Goal: Transaction & Acquisition: Book appointment/travel/reservation

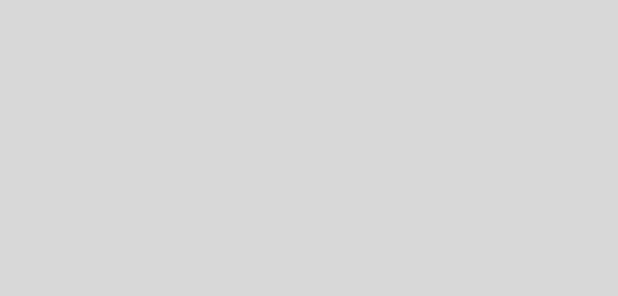
select select "es"
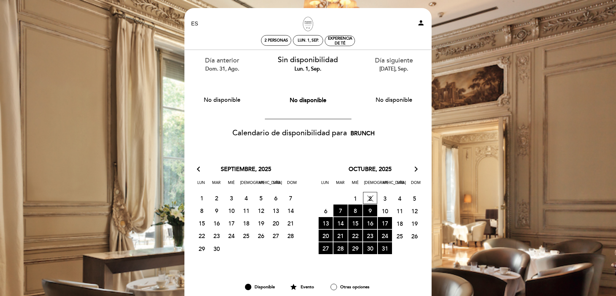
click at [413, 198] on span "5 CERRADO" at bounding box center [414, 198] width 14 height 12
click at [336, 41] on div "Experiencia de Té" at bounding box center [340, 41] width 30 height 10
select select "? undefined:undefined ?"
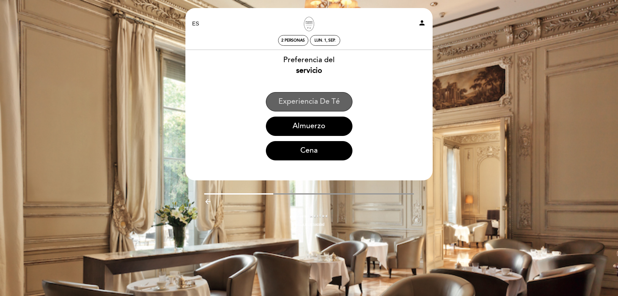
click at [329, 100] on button "Experiencia de Té" at bounding box center [309, 101] width 87 height 19
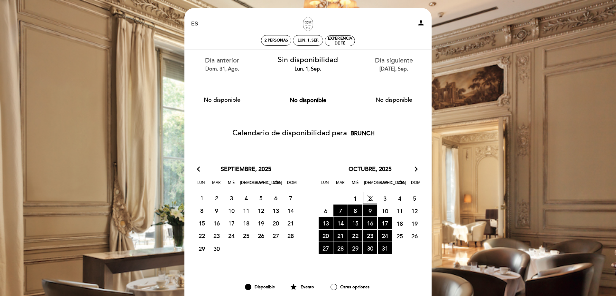
click at [413, 197] on span "5 CERRADO" at bounding box center [414, 198] width 14 height 12
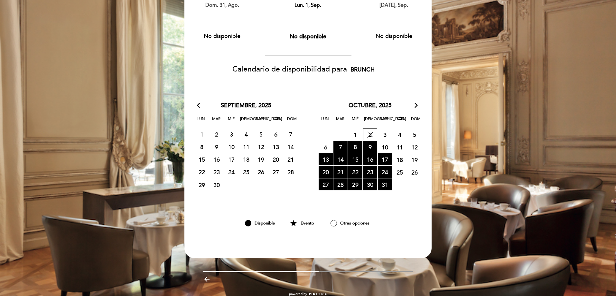
scroll to position [64, 0]
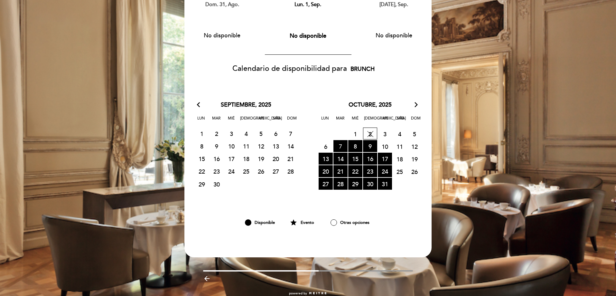
click at [344, 148] on span "7 RESERVAS DISPONIBLES" at bounding box center [340, 146] width 14 height 12
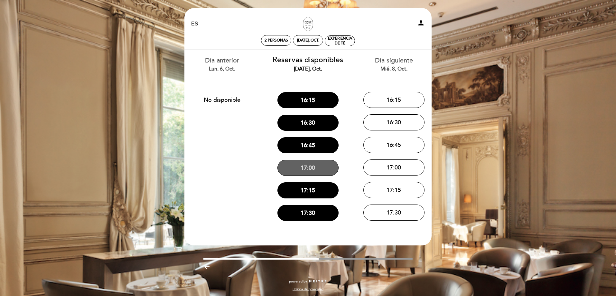
click at [318, 169] on button "17:00" at bounding box center [307, 168] width 61 height 16
